Goal: Task Accomplishment & Management: Use online tool/utility

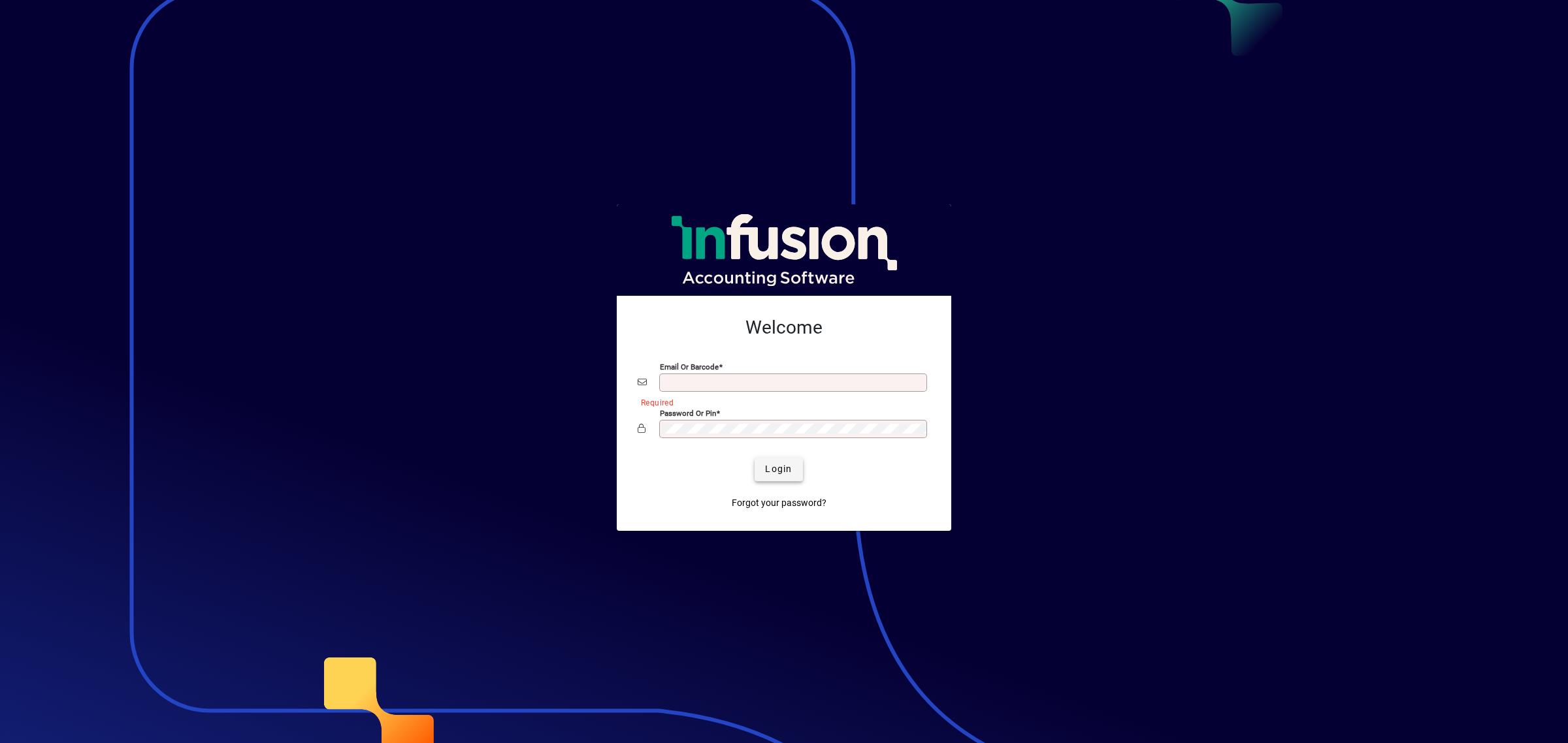
type input "**********"
click at [775, 465] on span "Login" at bounding box center [779, 470] width 27 height 14
